Goal: Task Accomplishment & Management: Complete application form

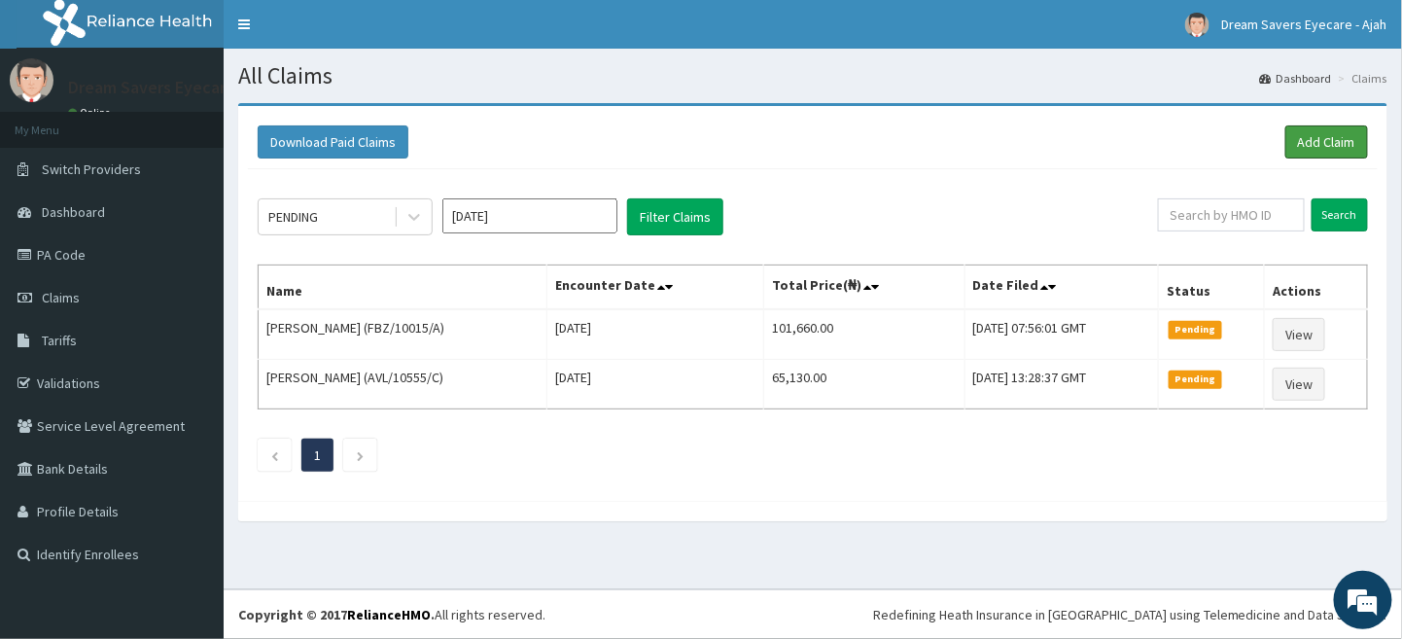
click at [1329, 129] on link "Add Claim" at bounding box center [1326, 141] width 83 height 33
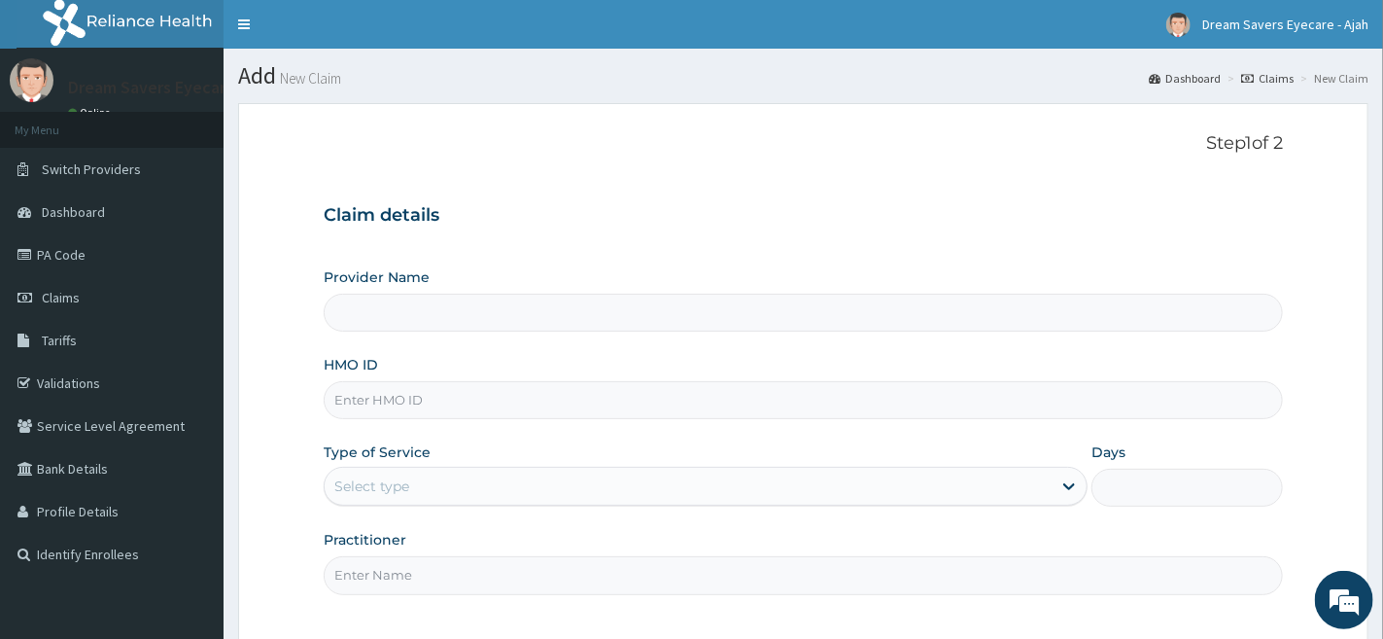
type input "Dream Savers Eyecare - Ikeja"
click at [443, 409] on input "HMO ID" at bounding box center [804, 400] width 960 height 38
type input "CHL/10758/D"
click at [479, 492] on div "Select type" at bounding box center [688, 486] width 727 height 31
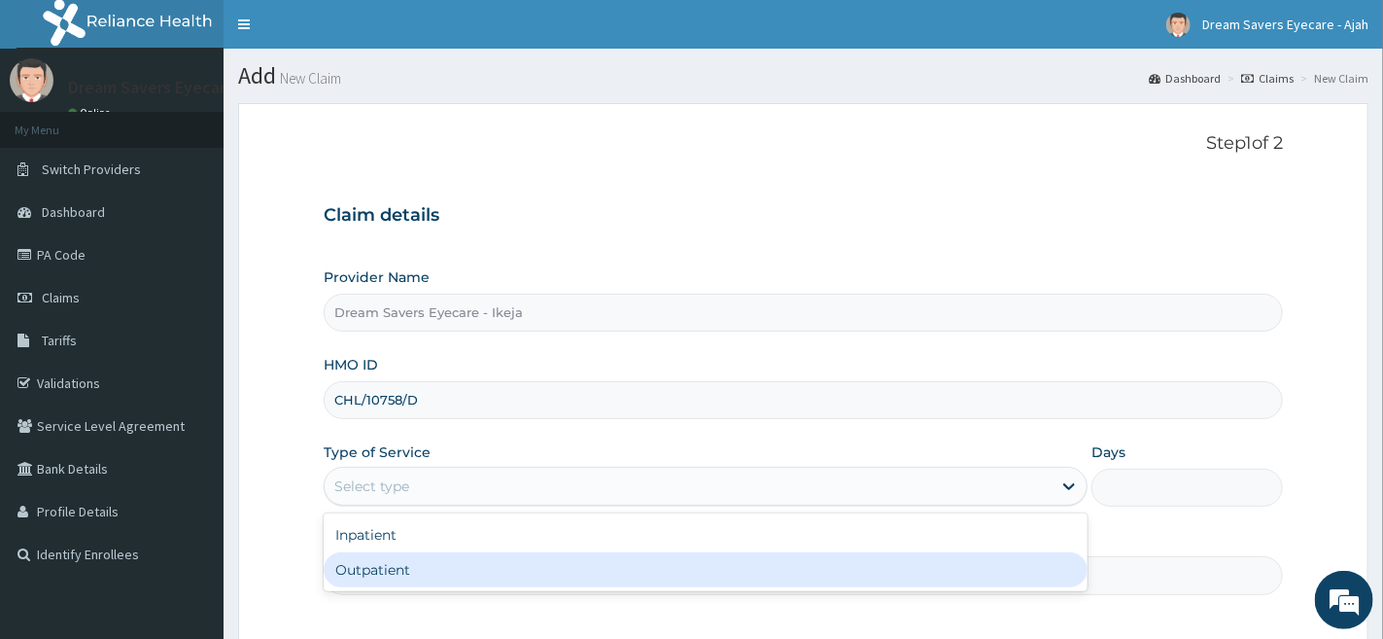
click at [486, 557] on div "Outpatient" at bounding box center [706, 569] width 764 height 35
type input "1"
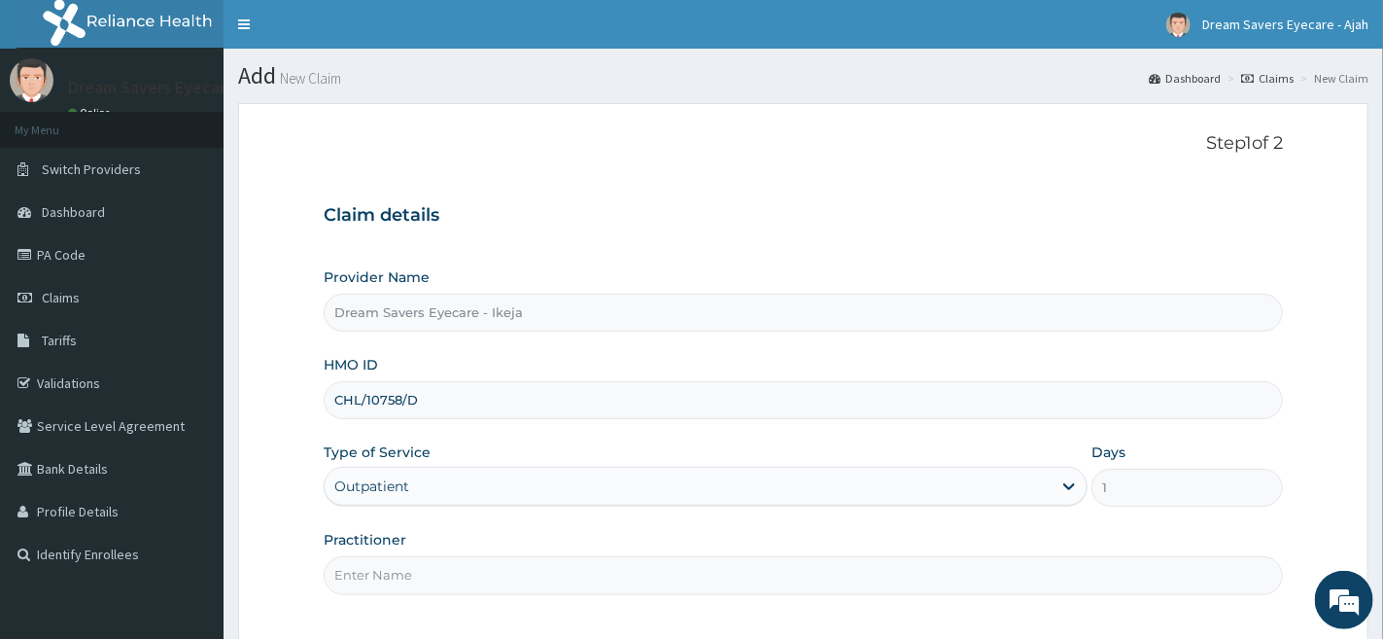
click at [463, 581] on input "Practitioner" at bounding box center [804, 575] width 960 height 38
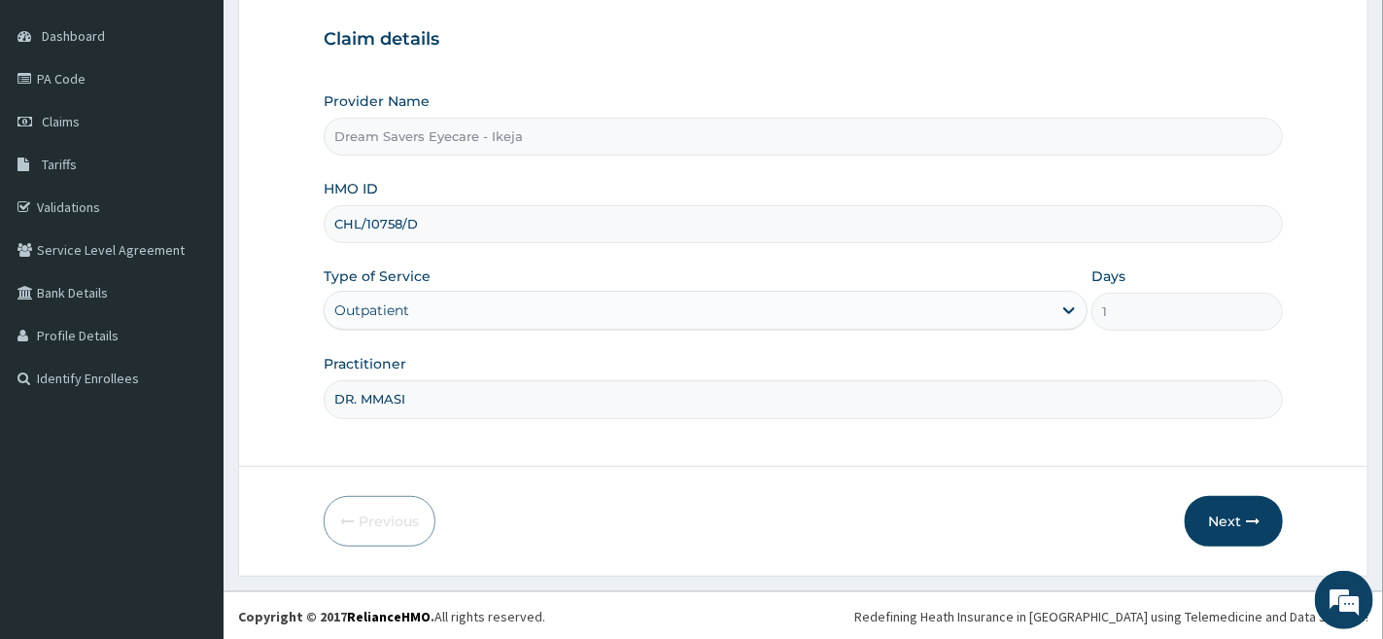
scroll to position [178, 0]
type input "DR. MMASI"
click at [1204, 521] on button "Next" at bounding box center [1234, 519] width 98 height 51
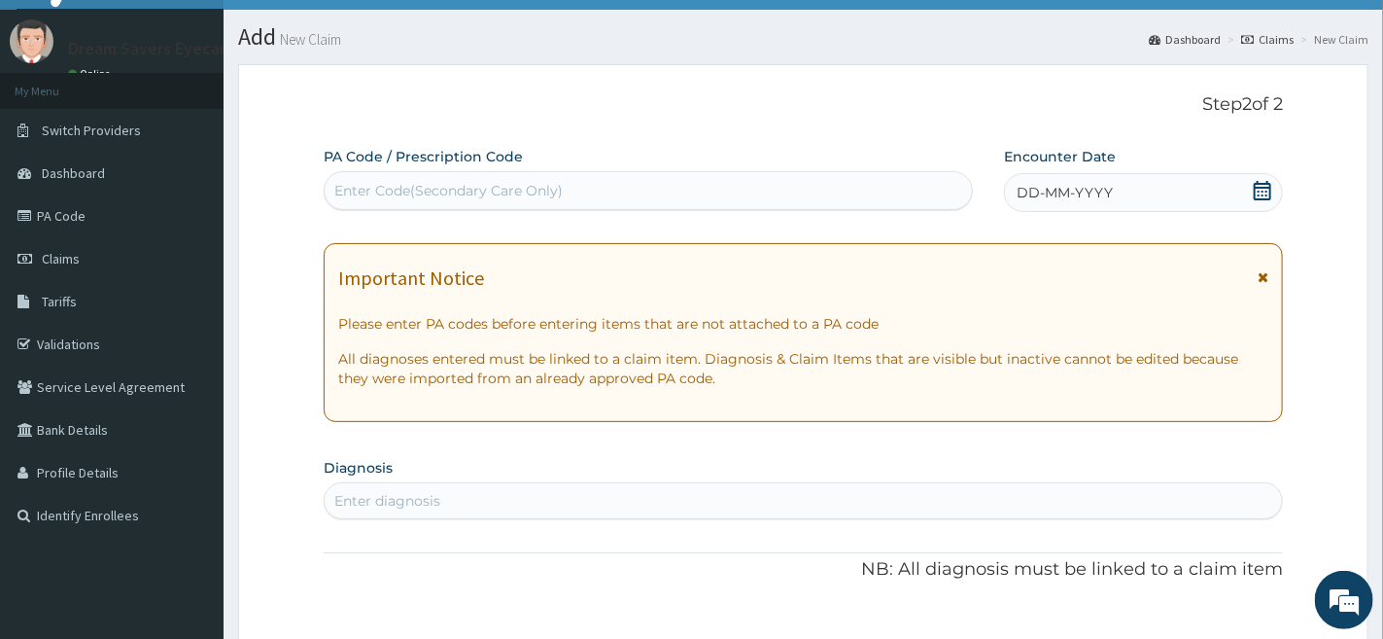
scroll to position [0, 0]
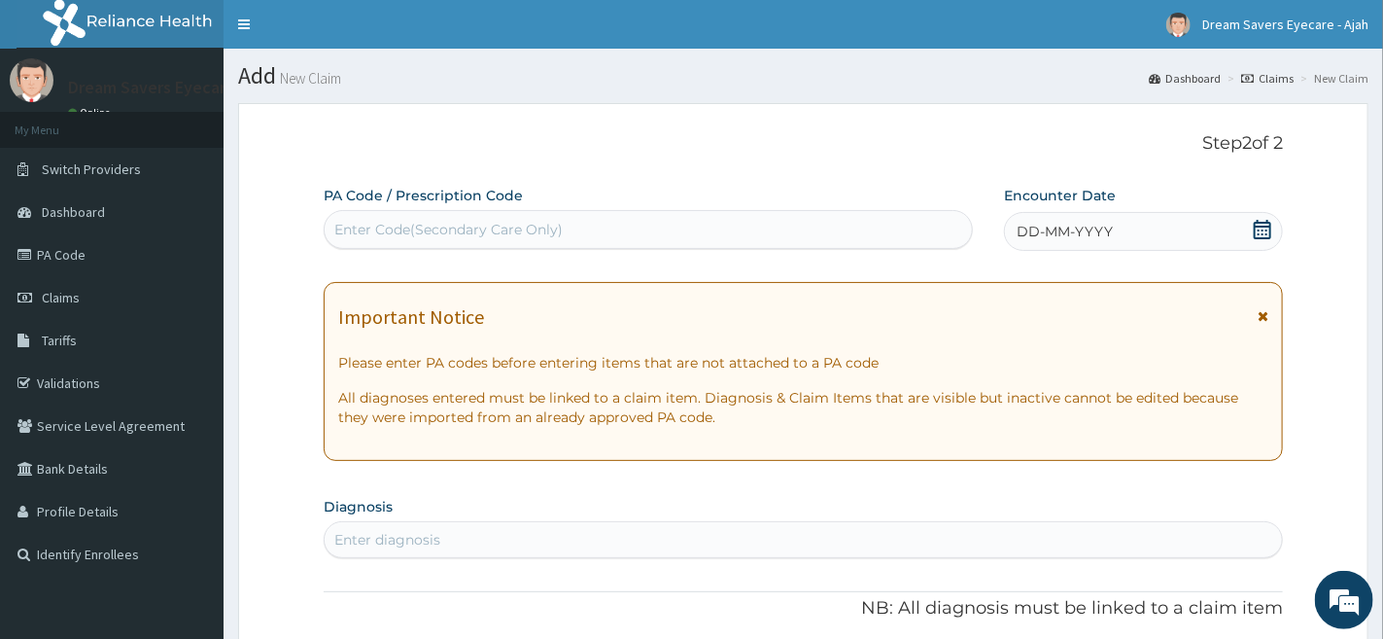
click at [572, 221] on div "Enter Code(Secondary Care Only)" at bounding box center [649, 229] width 648 height 31
click at [568, 222] on div "Enter Code(Secondary Care Only)" at bounding box center [649, 229] width 648 height 31
paste input "PA/1D048F"
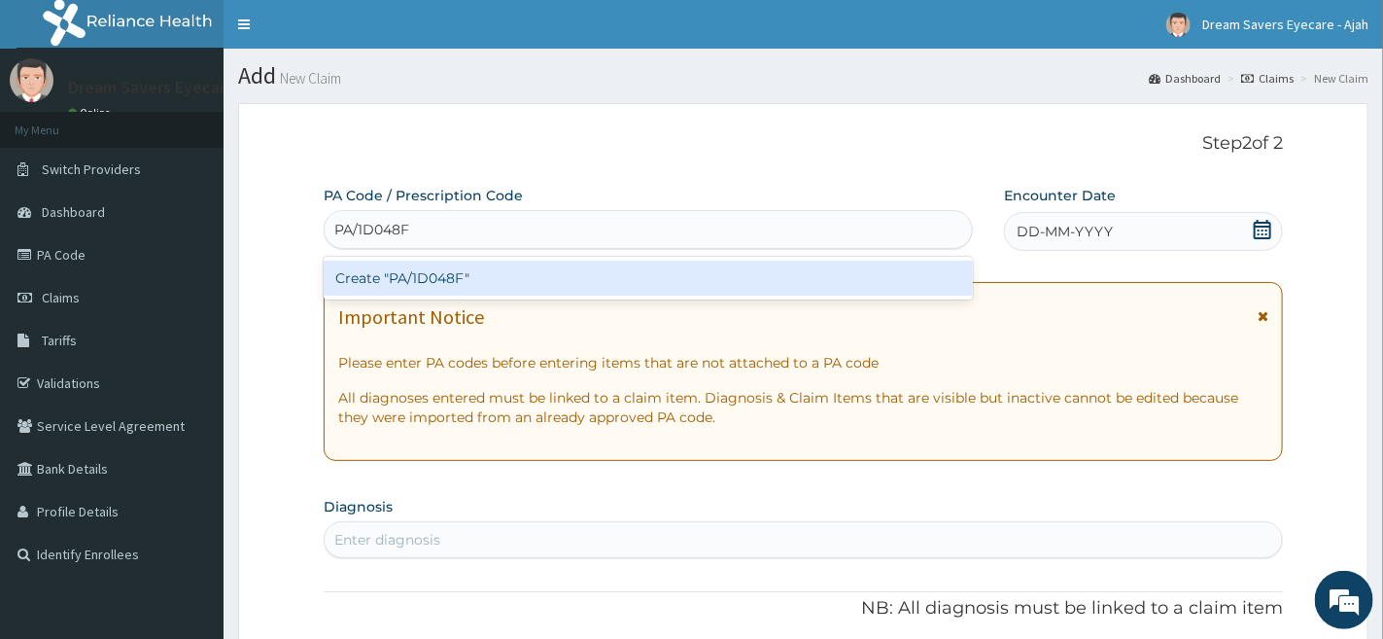
type input "PA/1D048F"
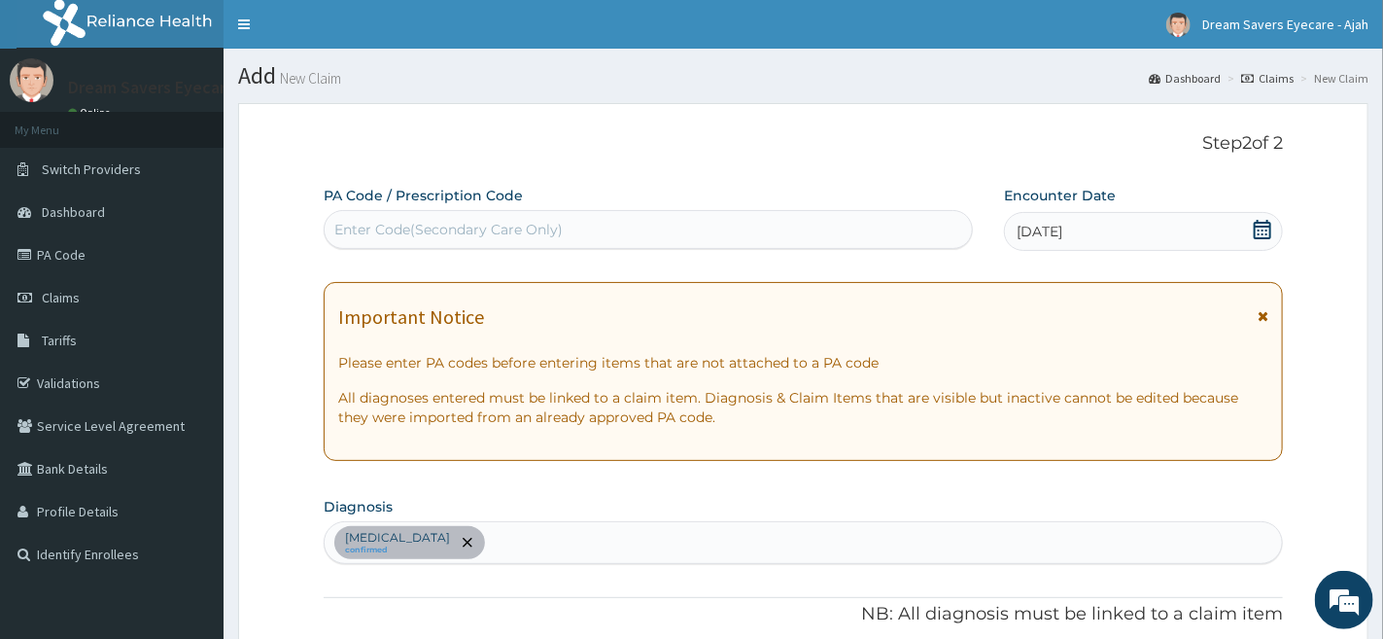
click at [473, 225] on div "Enter Code(Secondary Care Only)" at bounding box center [448, 229] width 228 height 19
paste input "PA/1D048F"
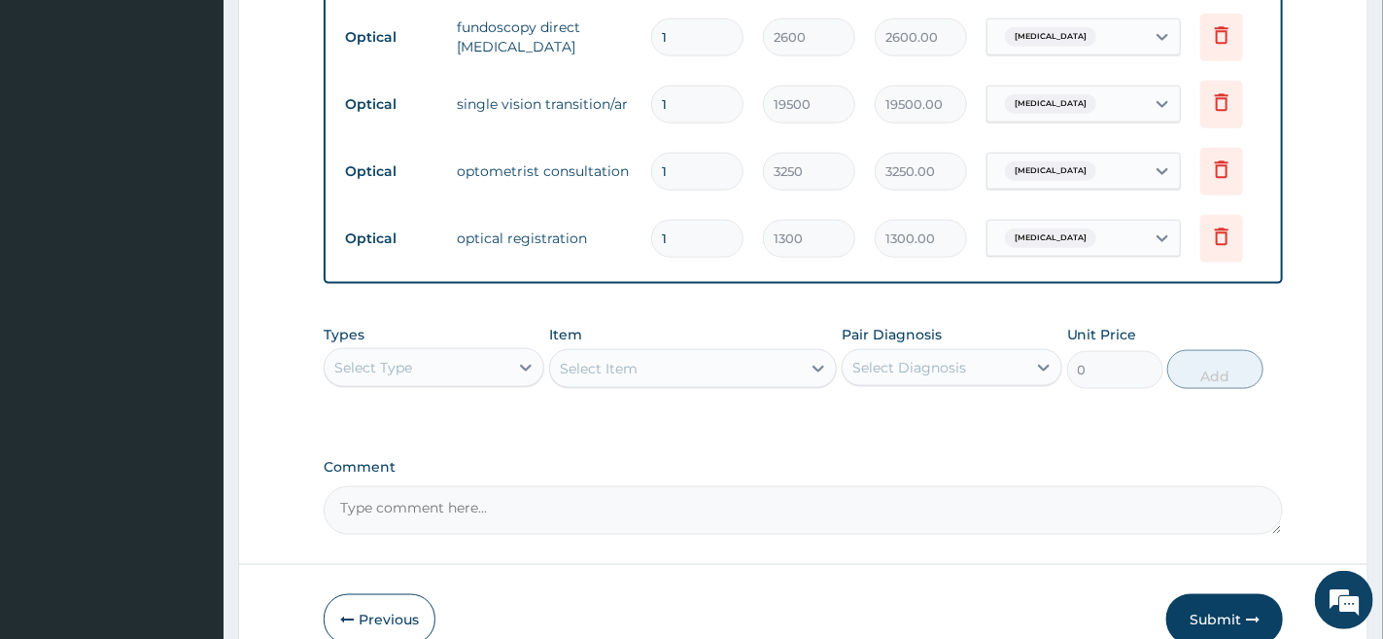
scroll to position [982, 0]
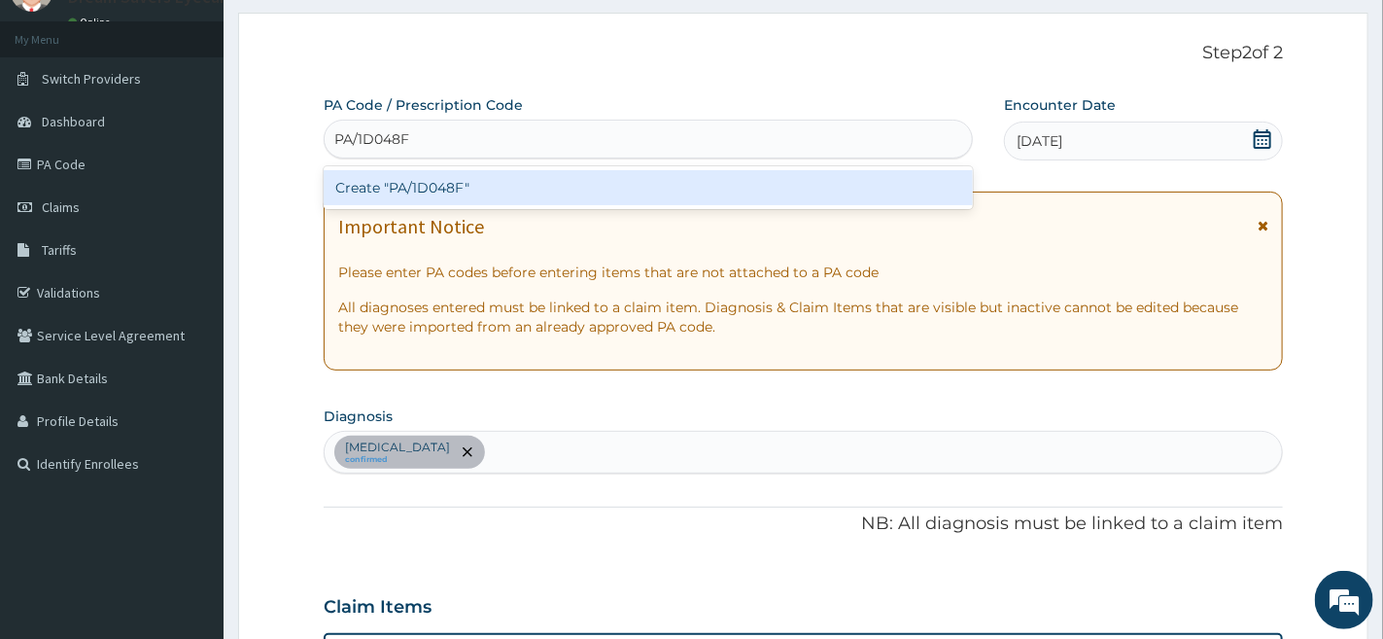
type input "PA/1D048F"
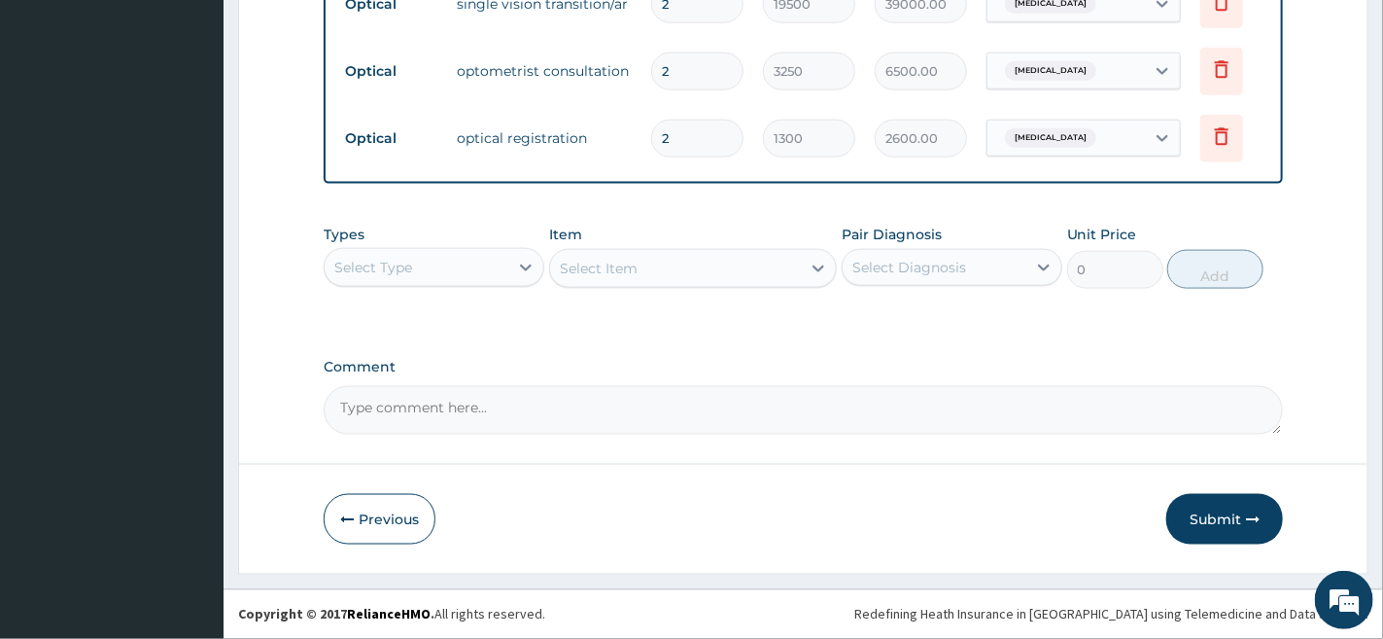
scroll to position [1073, 0]
drag, startPoint x: 925, startPoint y: 417, endPoint x: 742, endPoint y: 403, distance: 183.4
click at [742, 403] on div "Comment" at bounding box center [804, 397] width 960 height 76
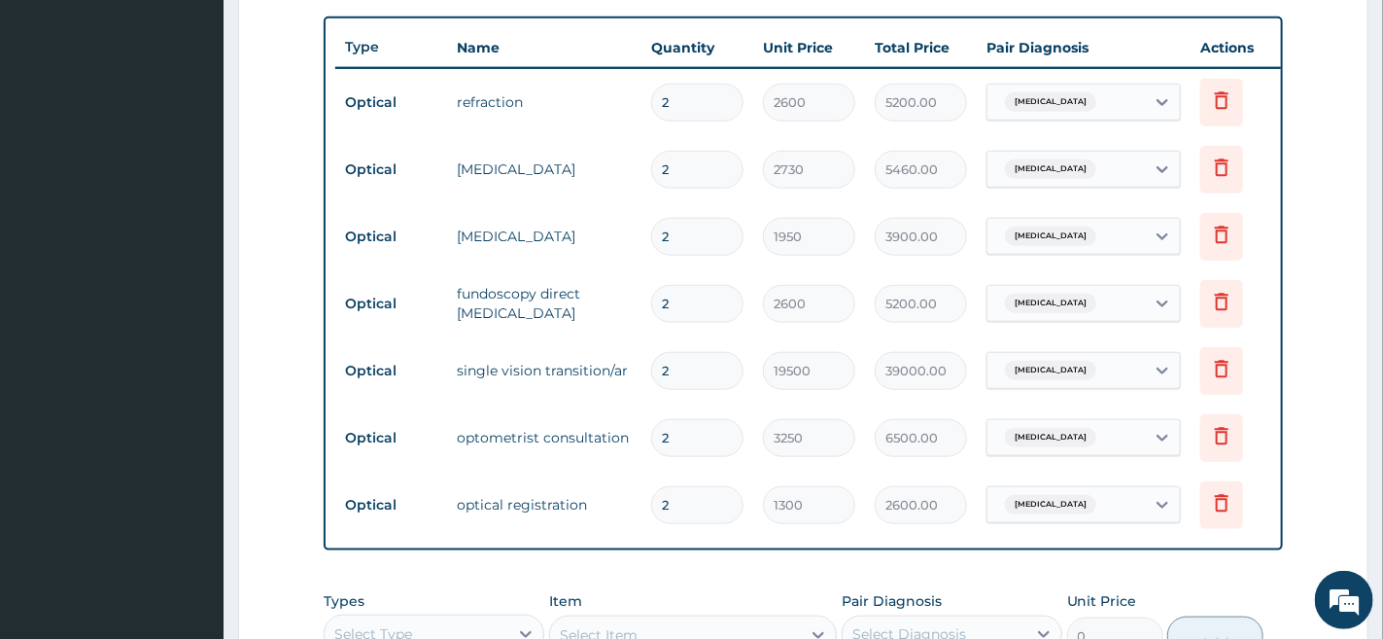
scroll to position [705, 0]
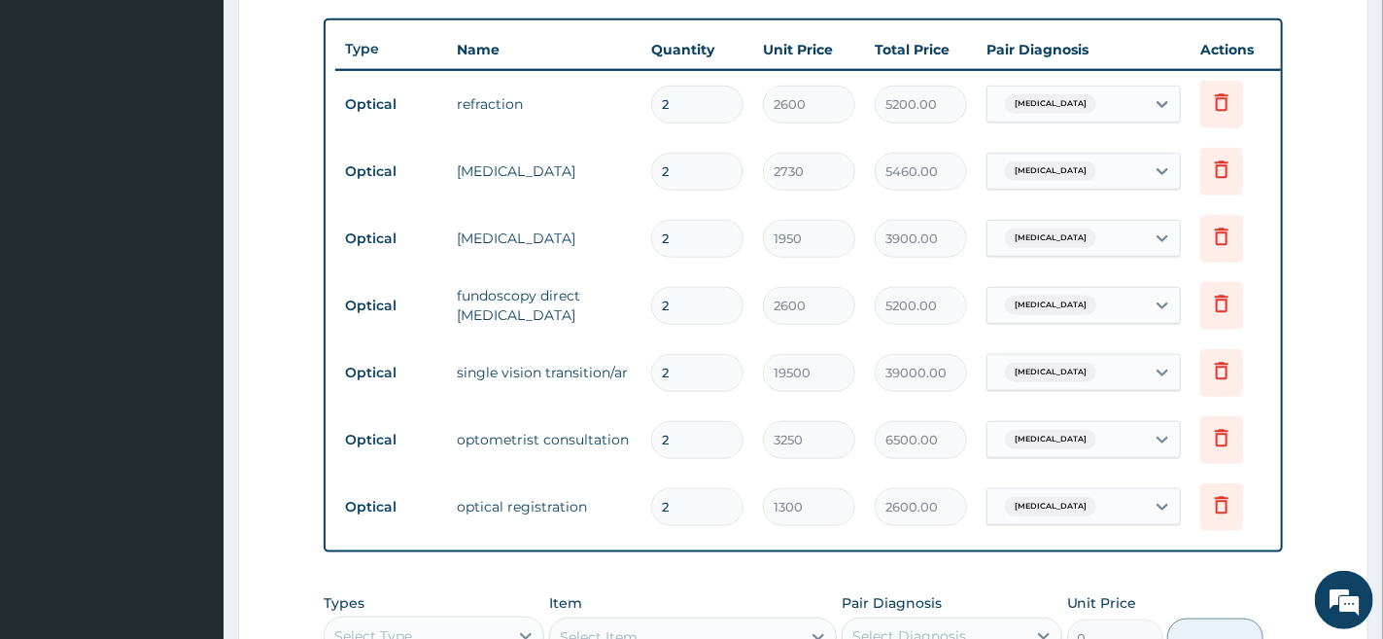
click at [676, 516] on input "2" at bounding box center [697, 507] width 92 height 38
type input "0.00"
type input "1"
type input "1300.00"
type input "1"
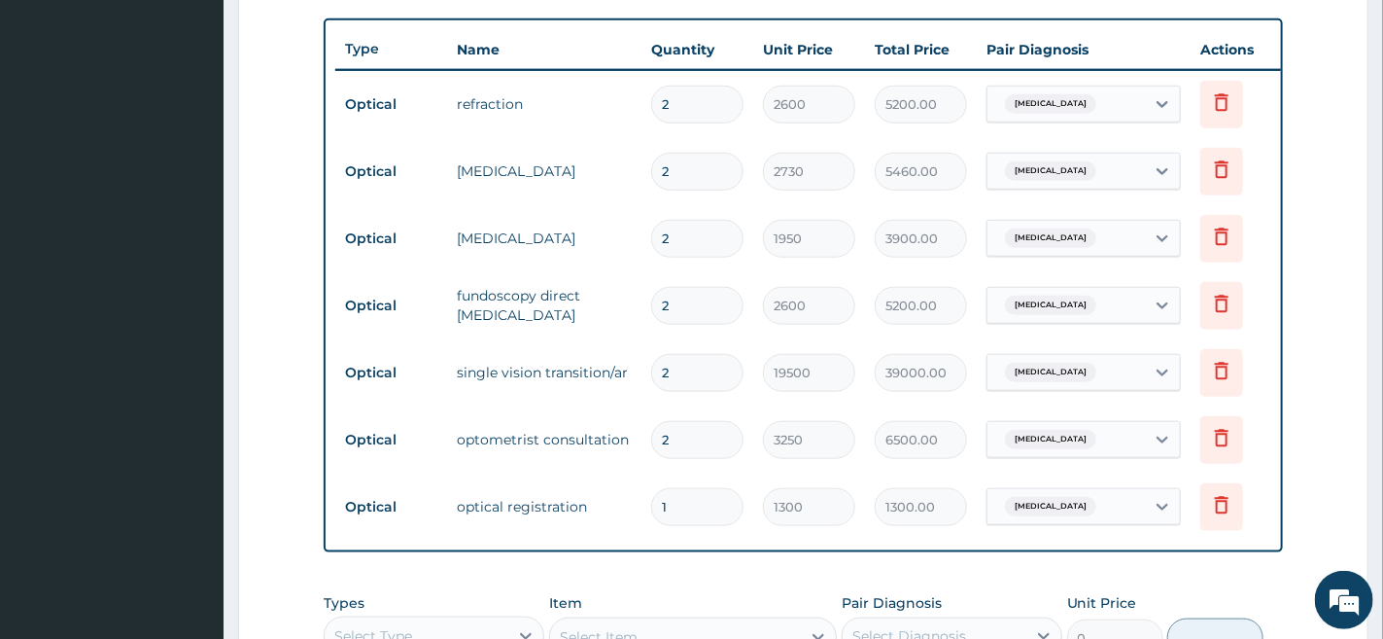
click at [711, 442] on input "2" at bounding box center [697, 440] width 92 height 38
type input "0.00"
type input "1"
type input "3250.00"
type input "1"
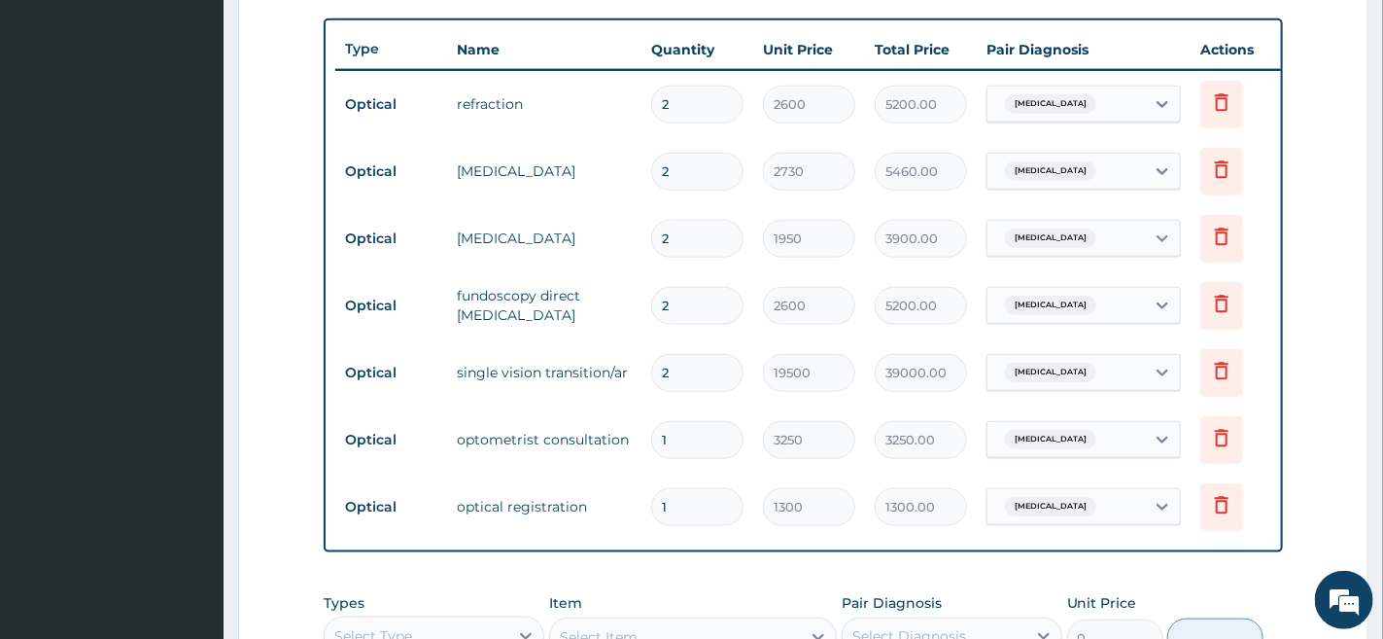
click at [718, 372] on input "2" at bounding box center [697, 373] width 92 height 38
type input "0.00"
type input "1"
type input "19500.00"
type input "1"
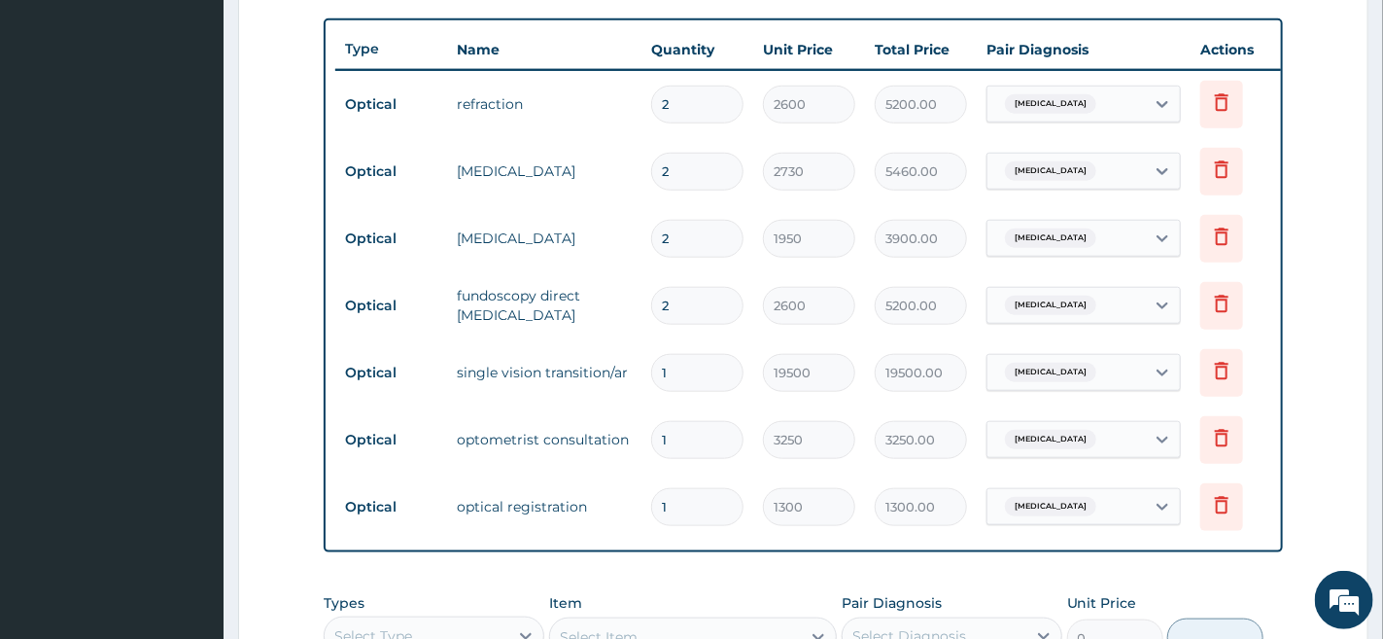
click at [729, 316] on input "2" at bounding box center [697, 306] width 92 height 38
type input "0.00"
type input "1"
type input "2600.00"
type input "1"
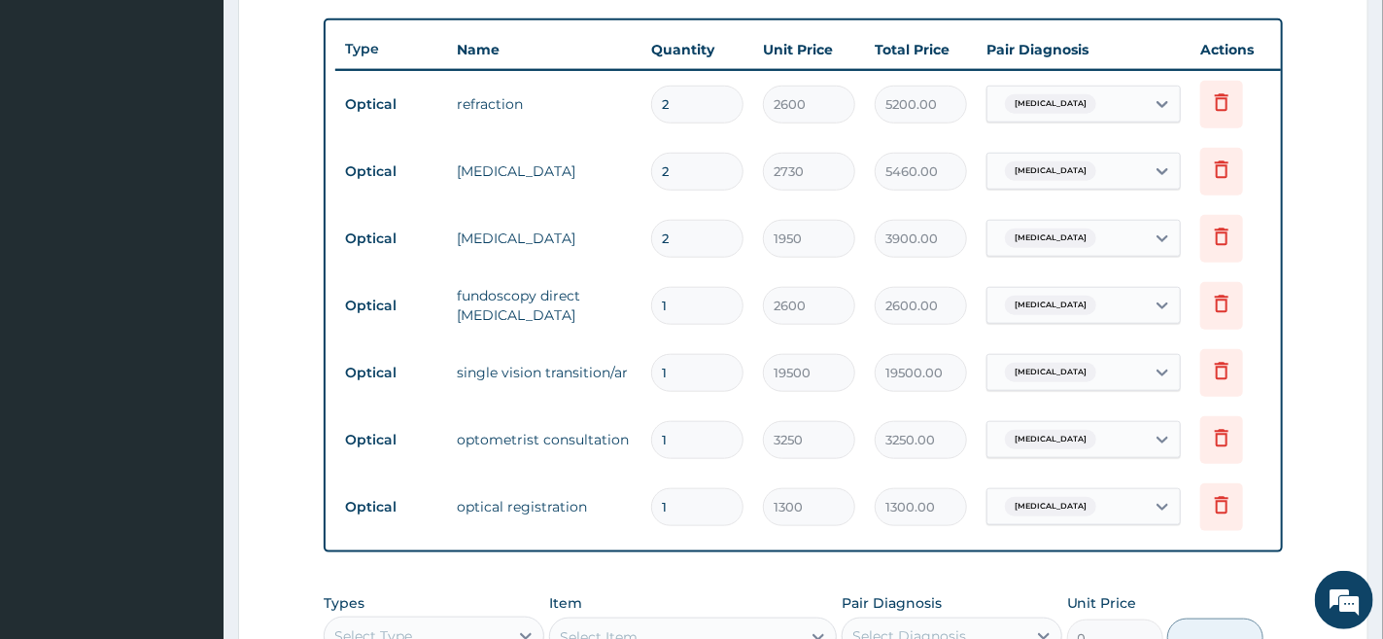
click at [718, 239] on input "2" at bounding box center [697, 239] width 92 height 38
type input "0.00"
type input "1"
type input "1950.00"
type input "1"
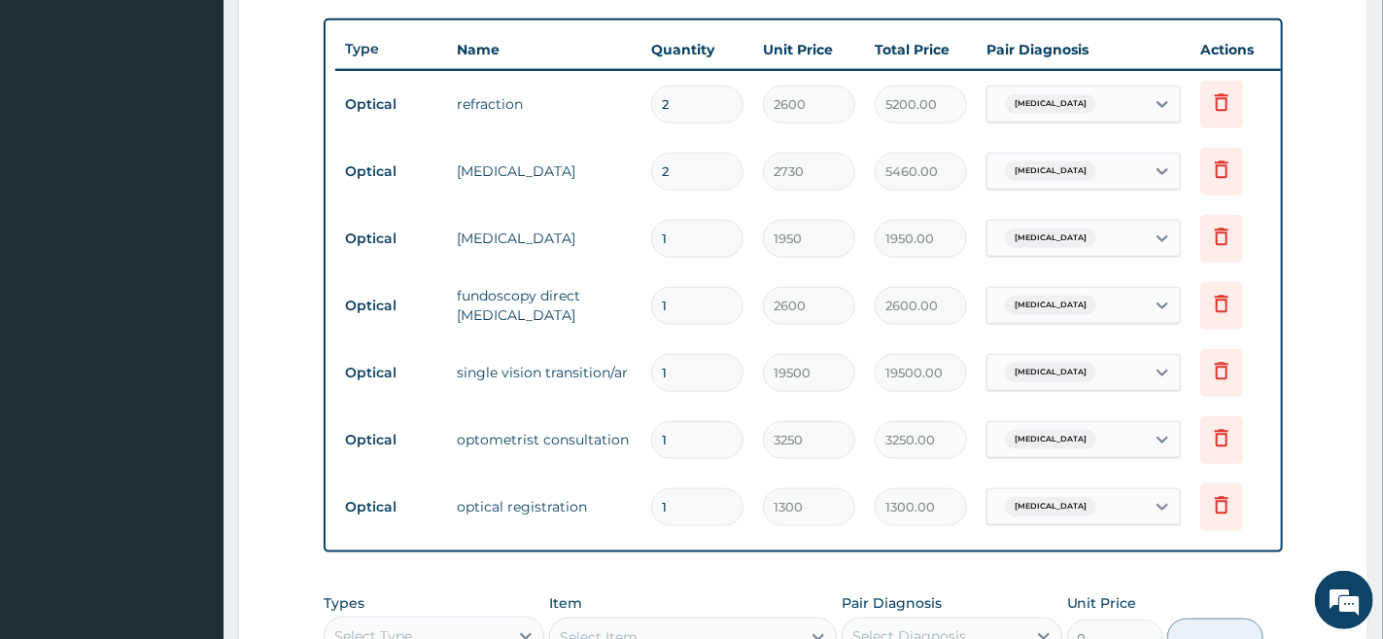
click at [714, 173] on input "2" at bounding box center [697, 172] width 92 height 38
type input "0.00"
type input "1"
type input "2730.00"
type input "1"
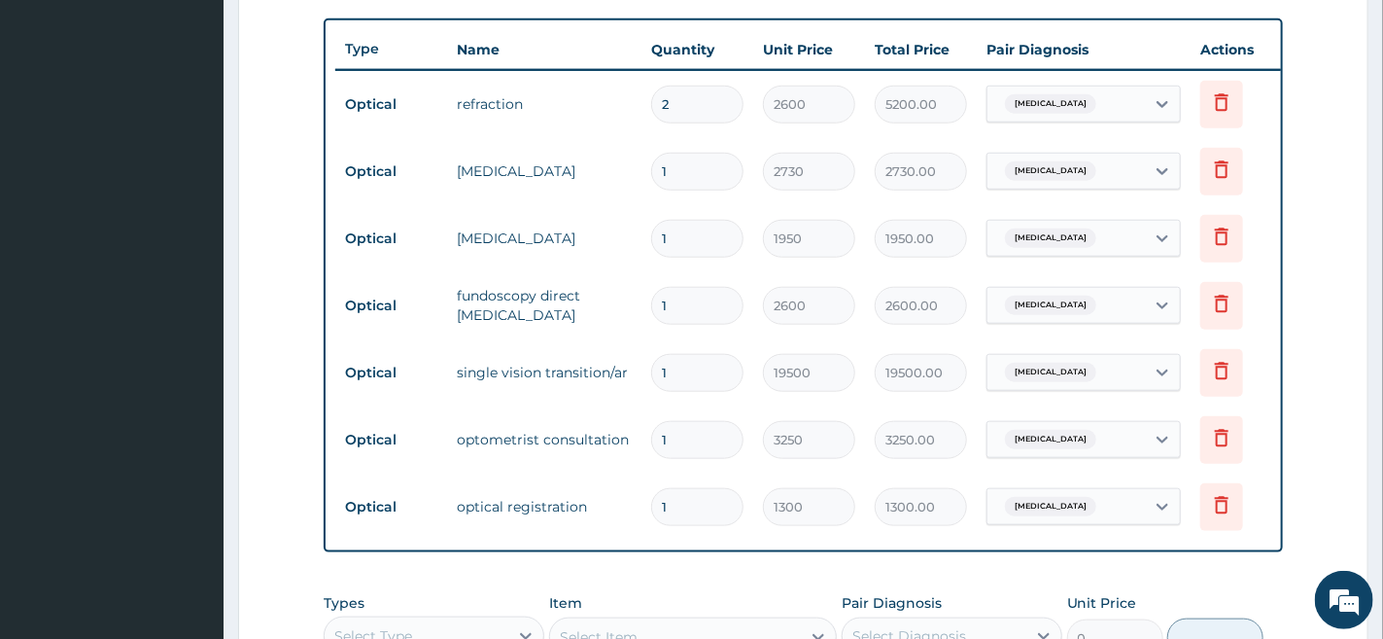
click at [695, 100] on input "2" at bounding box center [697, 105] width 92 height 38
type input "0.00"
type input "1"
type input "2600.00"
type input "2"
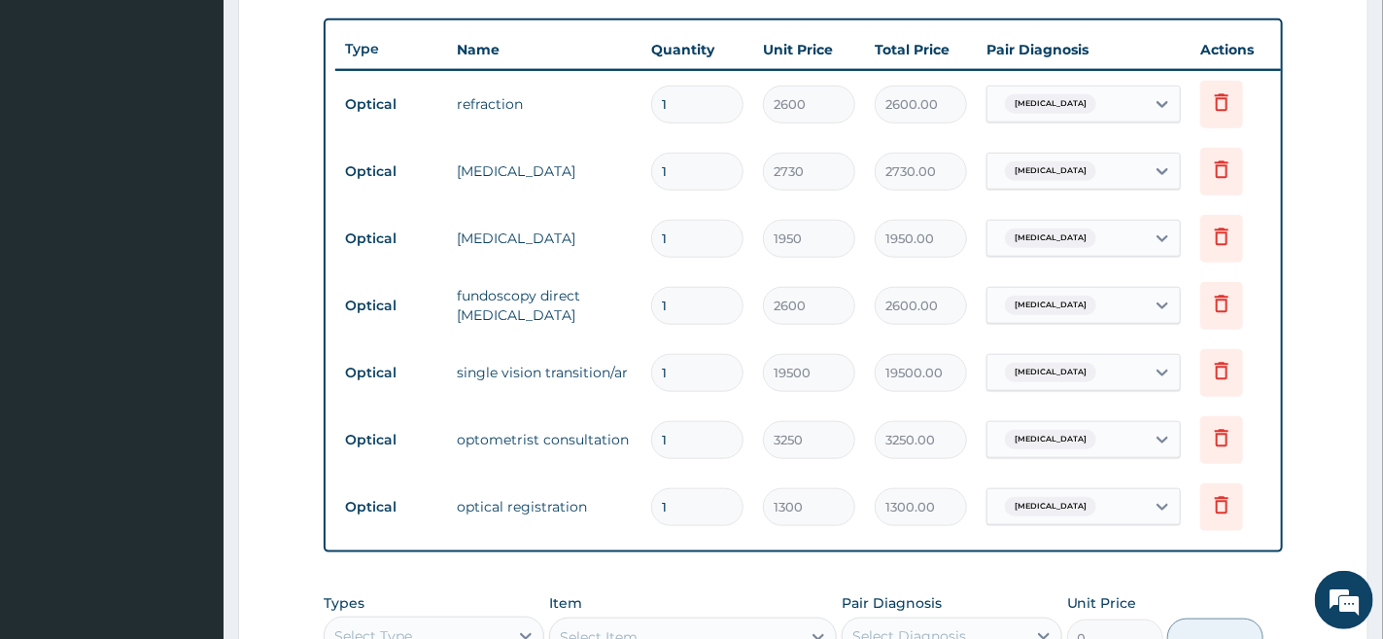
type input "5200.00"
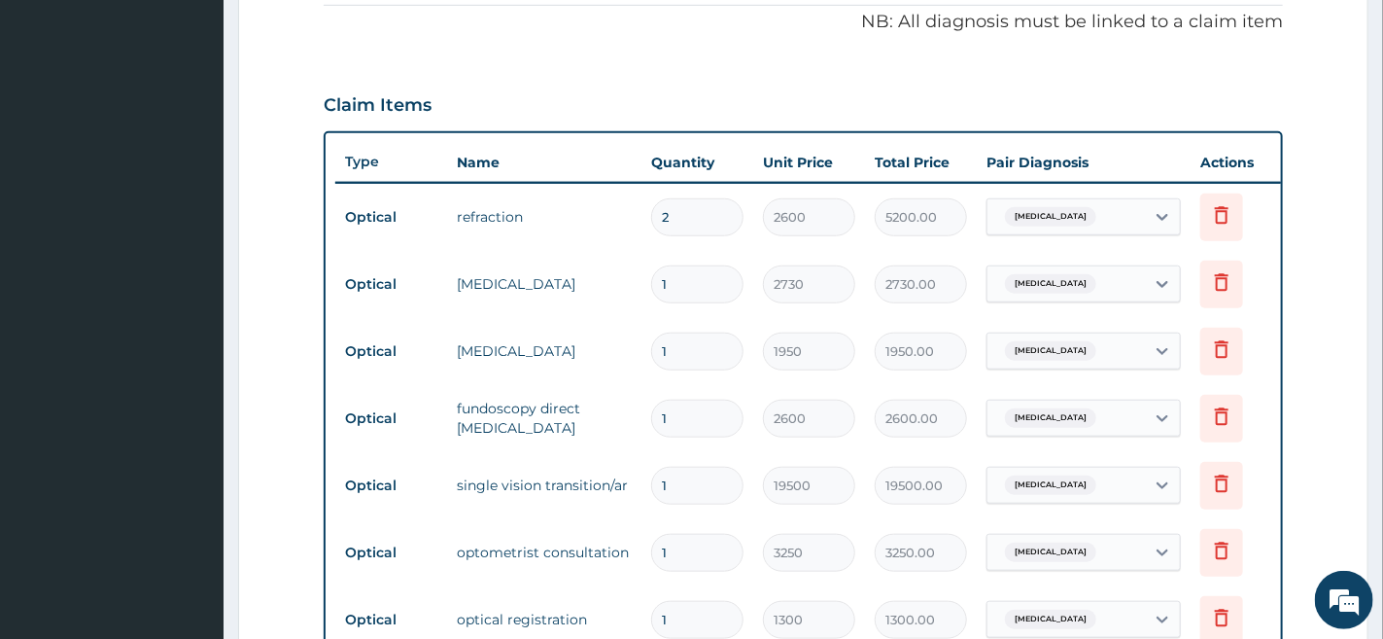
scroll to position [702, 0]
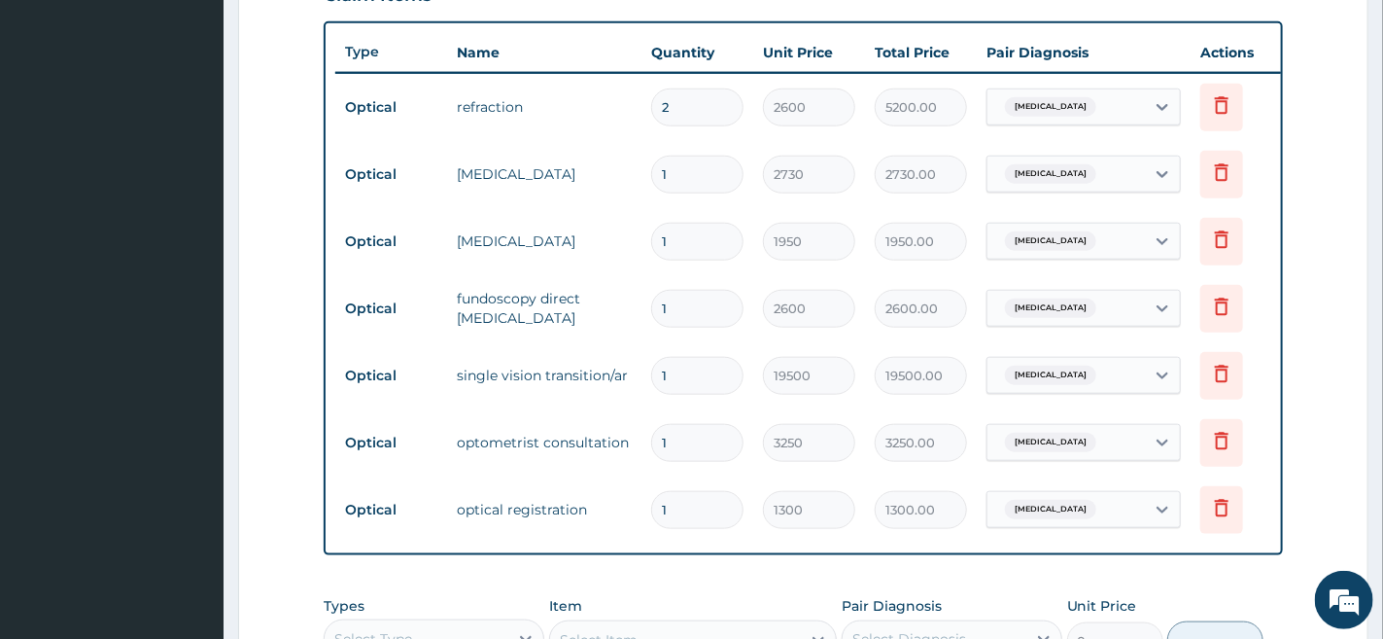
type input "0.00"
type input "1"
type input "2600.00"
type input "1"
click at [687, 368] on input "1" at bounding box center [697, 376] width 92 height 38
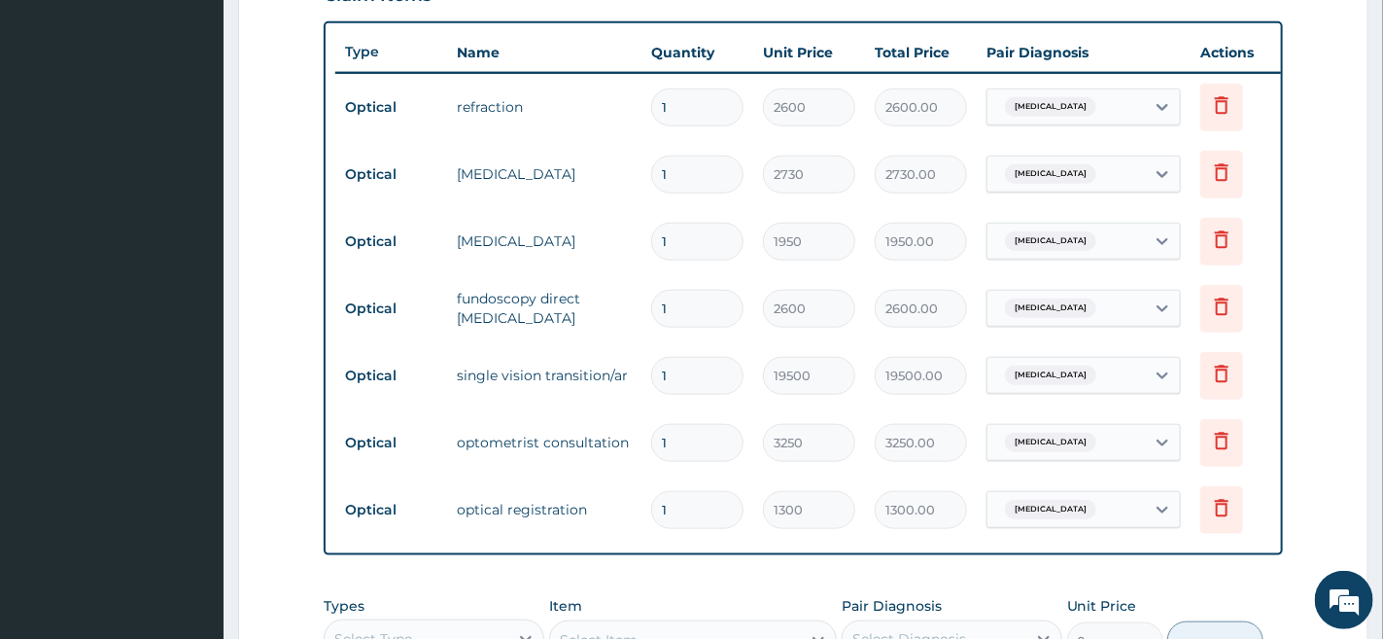
type input "0.00"
type input "2"
type input "39000.00"
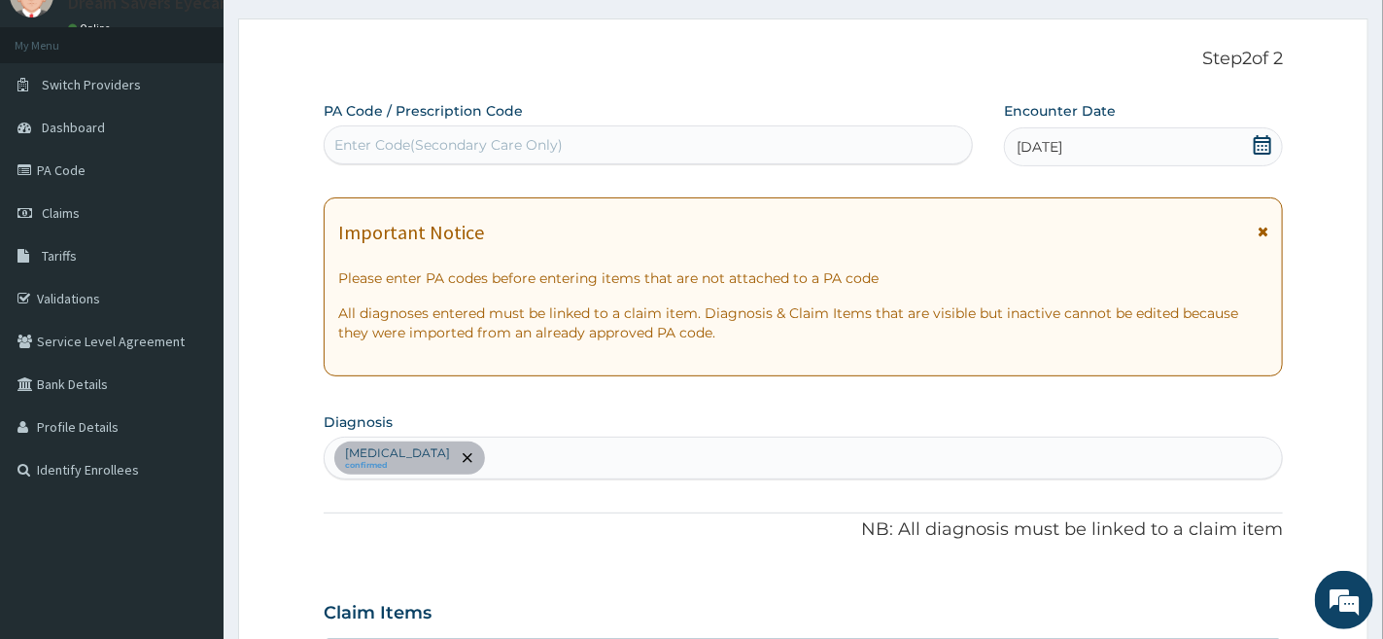
scroll to position [0, 0]
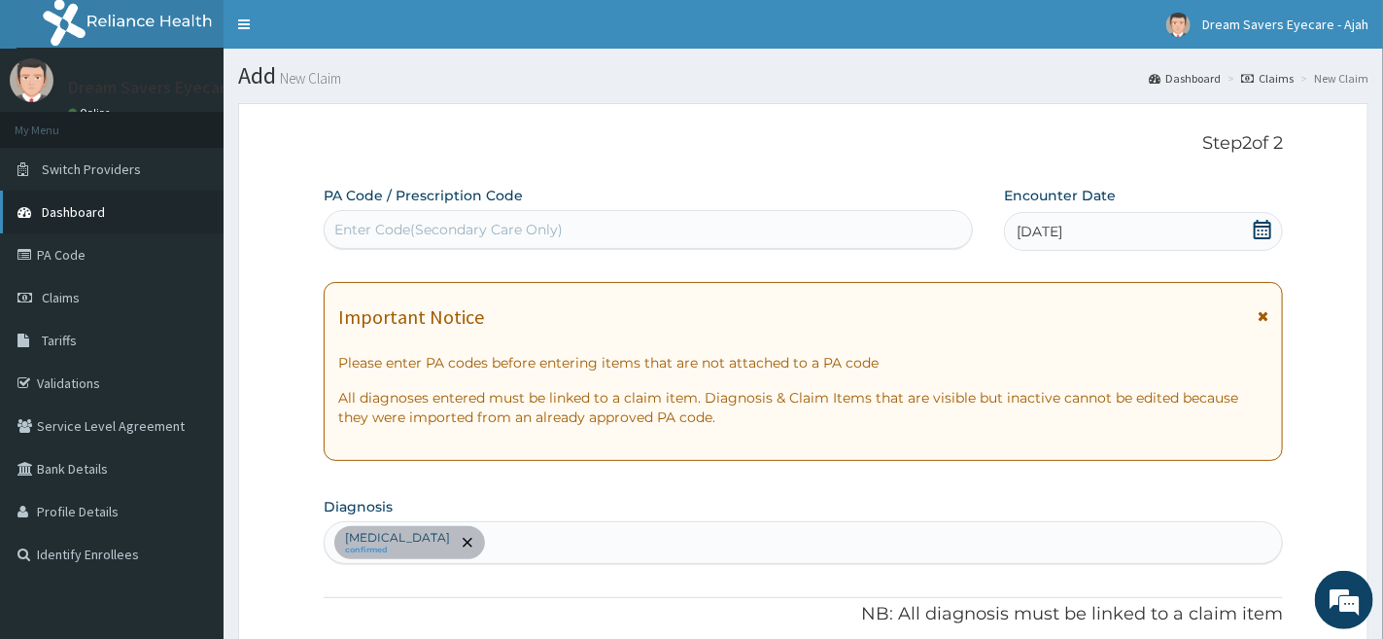
type input "2"
click at [120, 207] on link "Dashboard" at bounding box center [112, 212] width 224 height 43
